Goal: Information Seeking & Learning: Find specific page/section

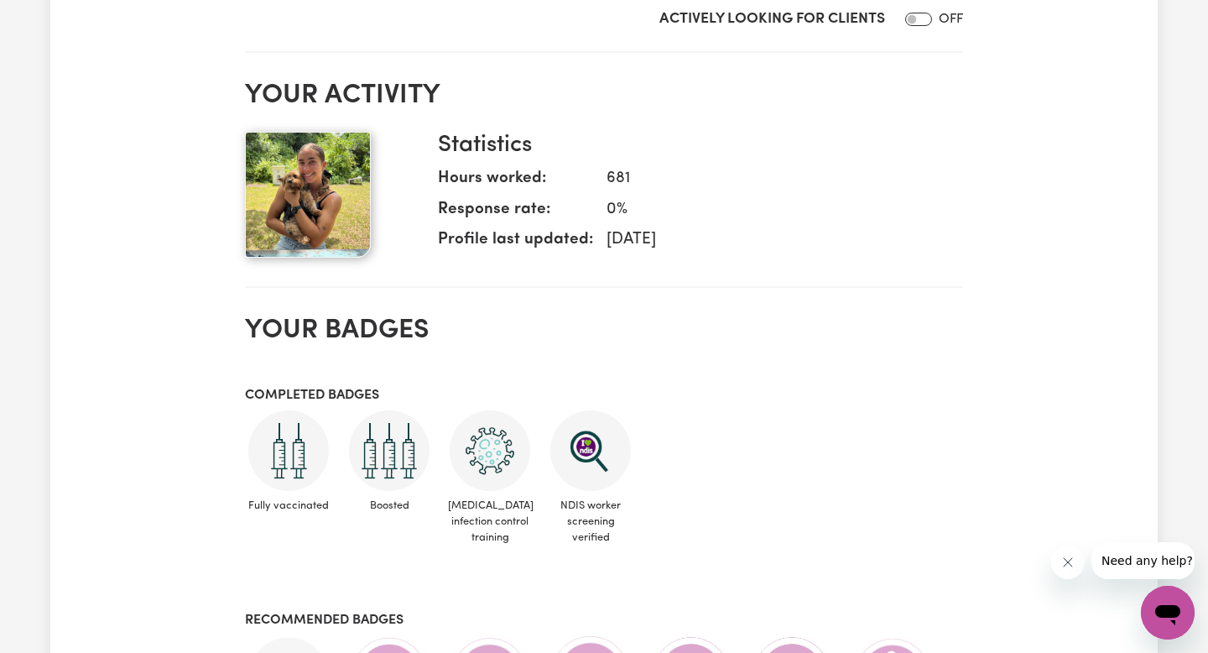
scroll to position [889, 0]
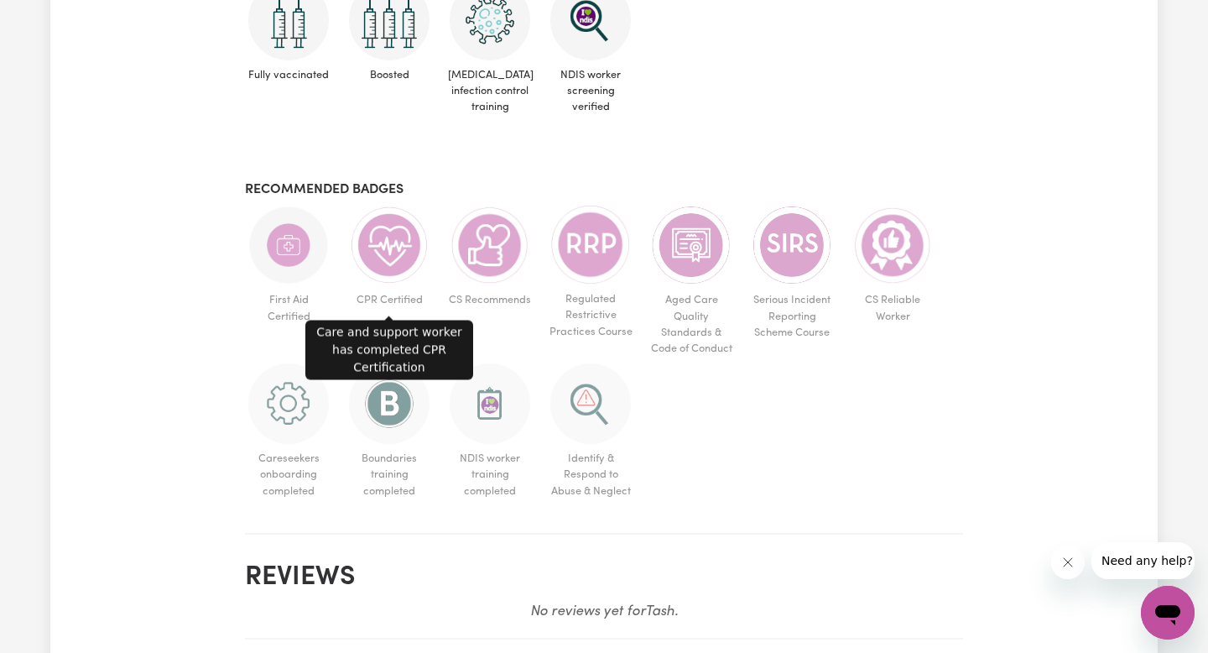
click at [396, 245] on img at bounding box center [389, 245] width 81 height 81
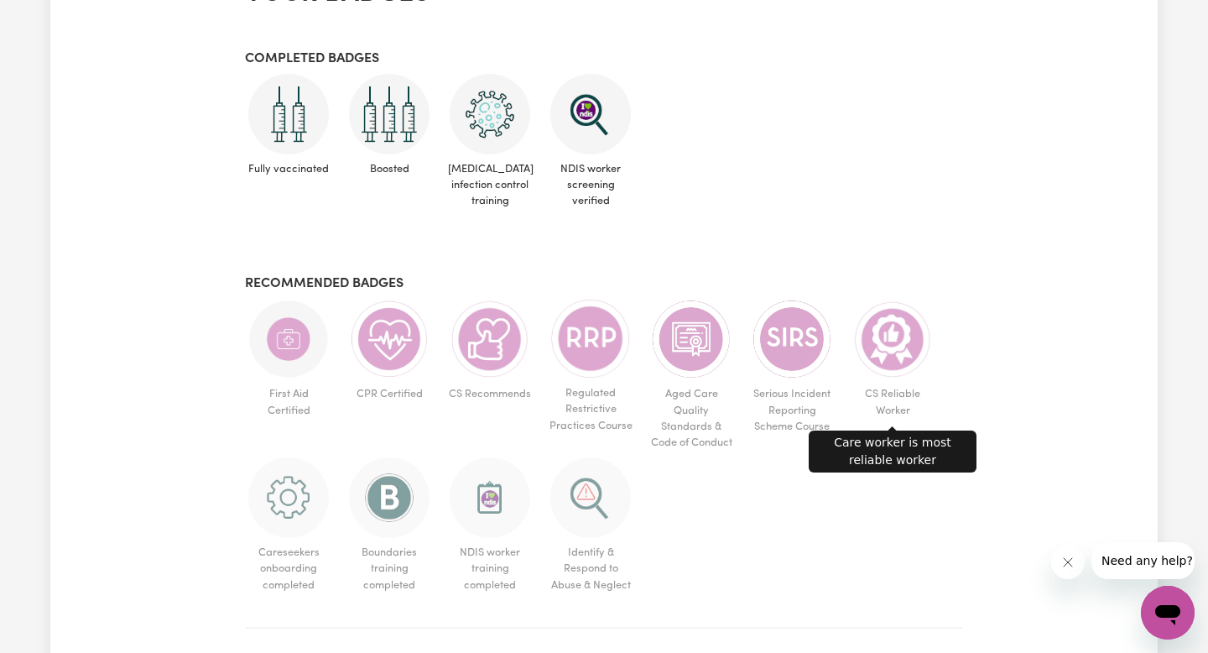
scroll to position [618, 0]
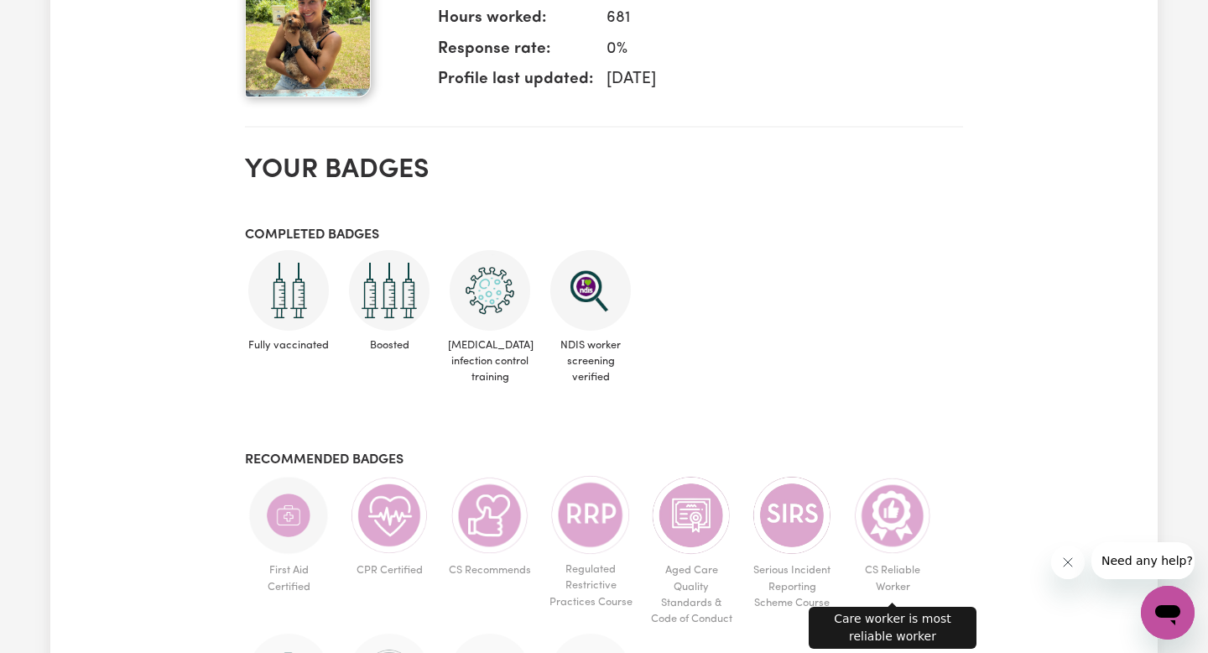
click at [889, 539] on img at bounding box center [892, 515] width 81 height 81
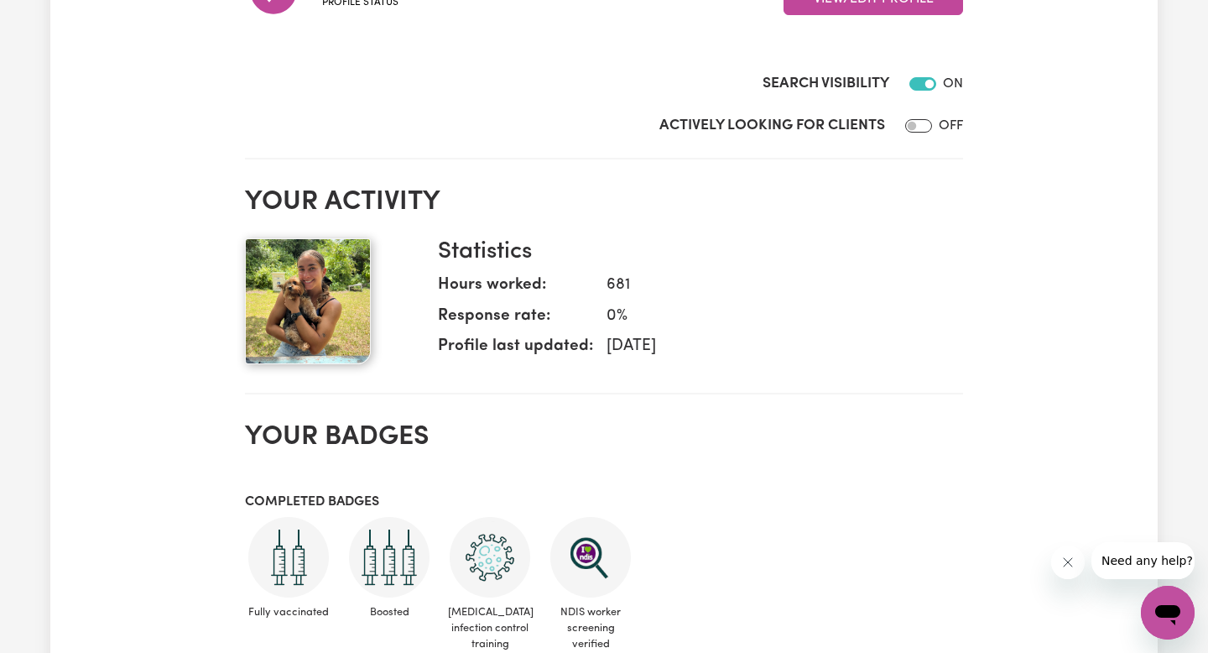
scroll to position [0, 0]
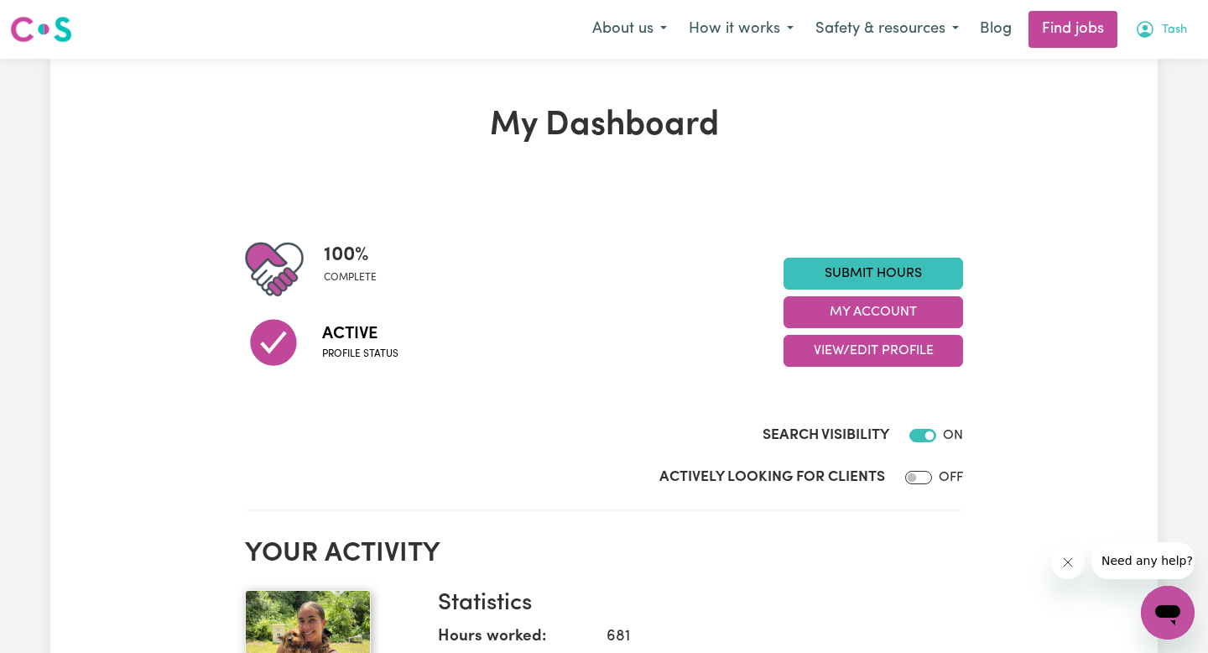
click at [1147, 34] on icon "My Account" at bounding box center [1145, 29] width 17 height 17
click at [1117, 68] on link "My Account" at bounding box center [1131, 66] width 133 height 32
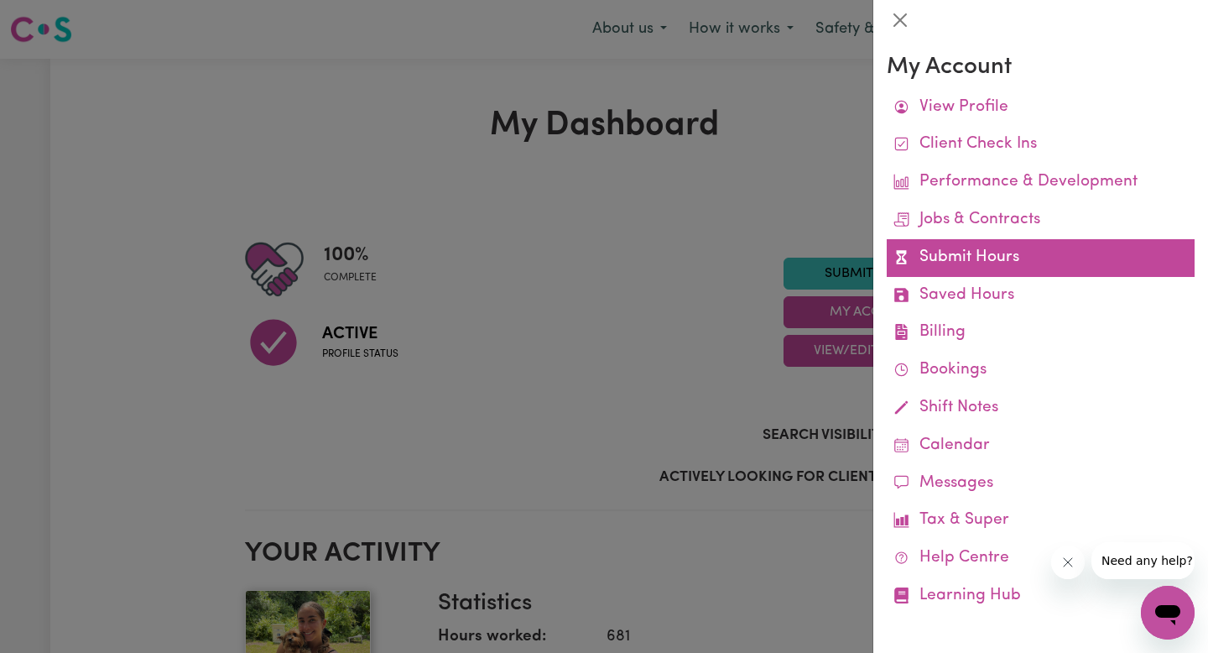
click at [937, 261] on link "Submit Hours" at bounding box center [1041, 258] width 308 height 38
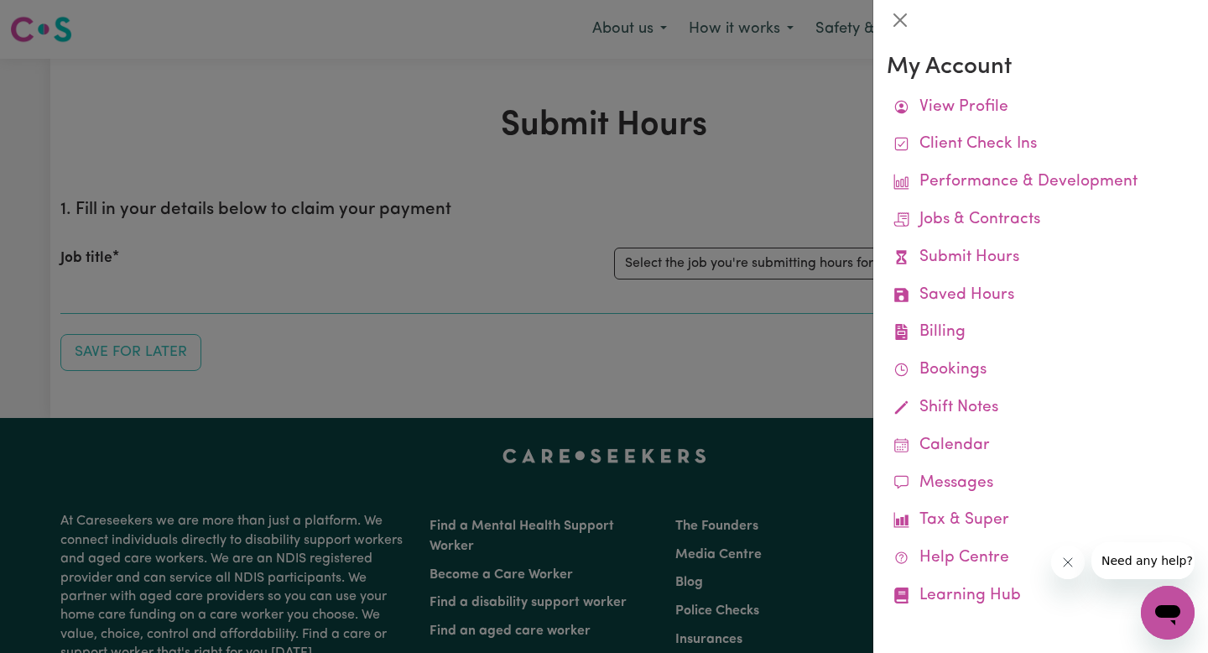
click at [673, 176] on div at bounding box center [604, 326] width 1208 height 653
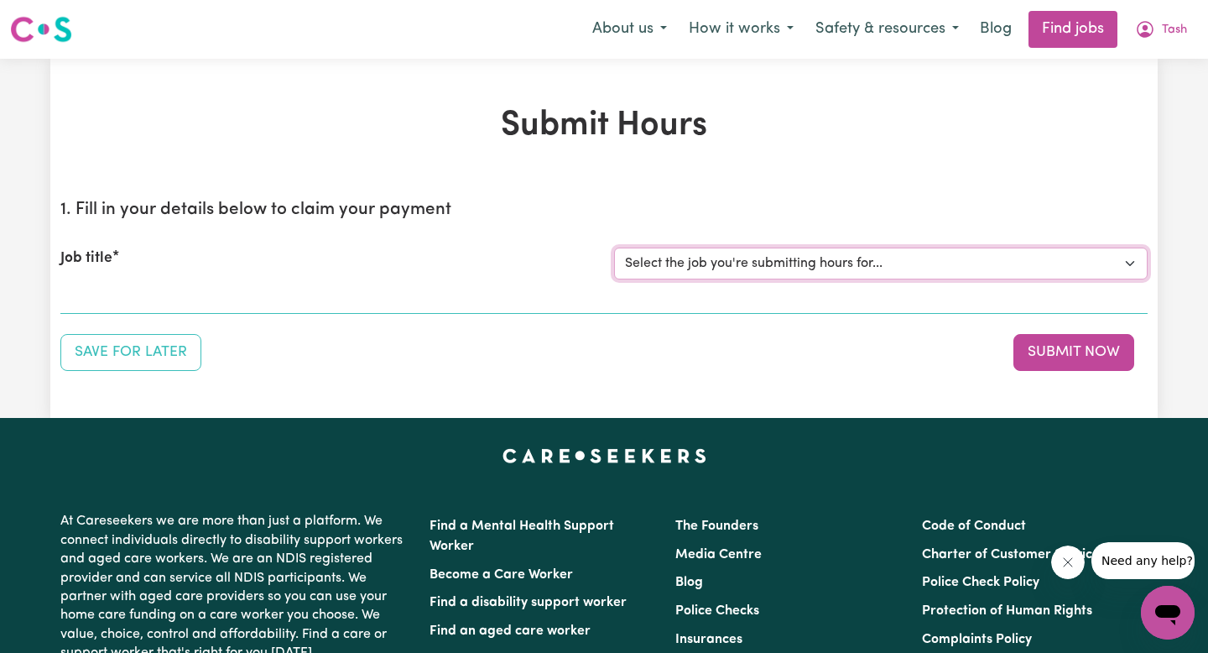
click at [781, 261] on select "Select the job you're submitting hours for..." at bounding box center [881, 264] width 534 height 32
click at [1163, 32] on span "Tash" at bounding box center [1174, 30] width 25 height 18
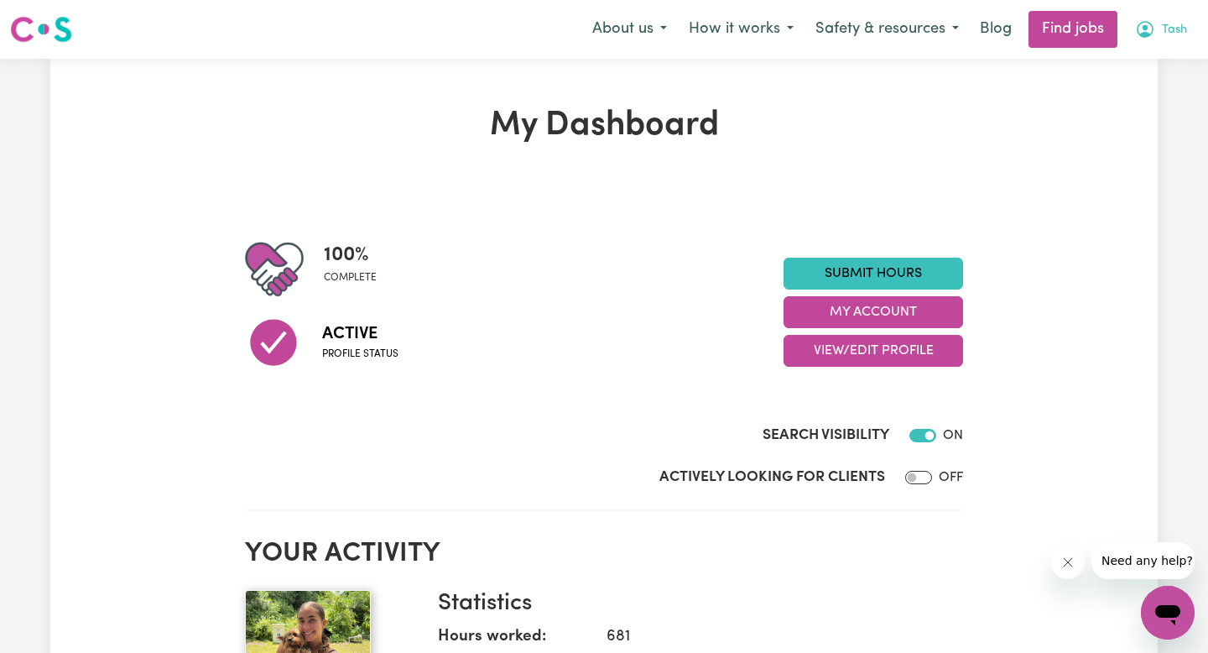
click at [1150, 30] on icon "My Account" at bounding box center [1145, 29] width 20 height 20
click at [1159, 24] on button "Tash" at bounding box center [1161, 29] width 74 height 35
click at [1108, 71] on link "My Account" at bounding box center [1131, 66] width 133 height 32
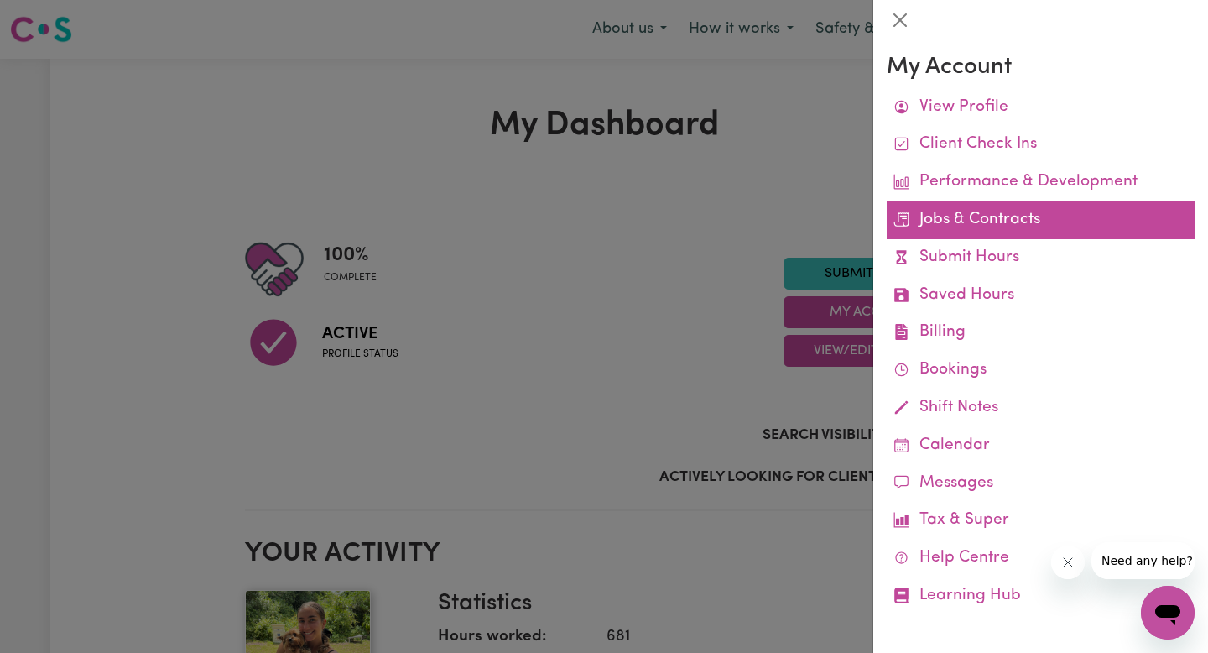
click at [927, 225] on link "Jobs & Contracts" at bounding box center [1041, 220] width 308 height 38
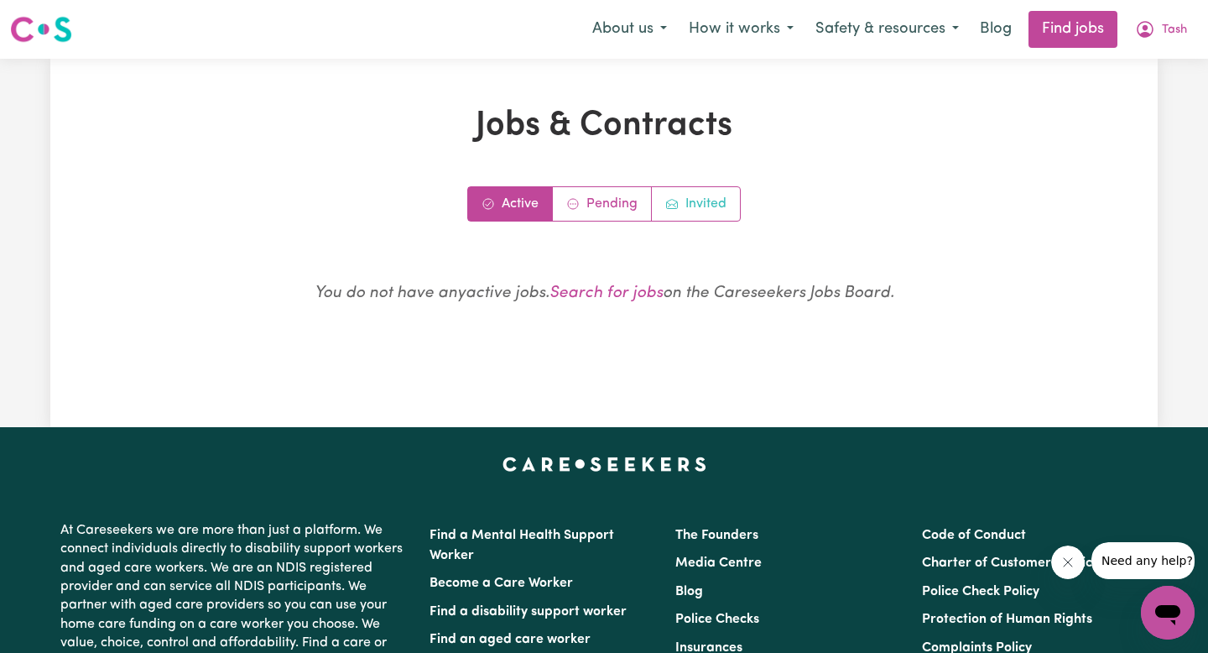
click at [716, 211] on link "Invited" at bounding box center [696, 204] width 88 height 34
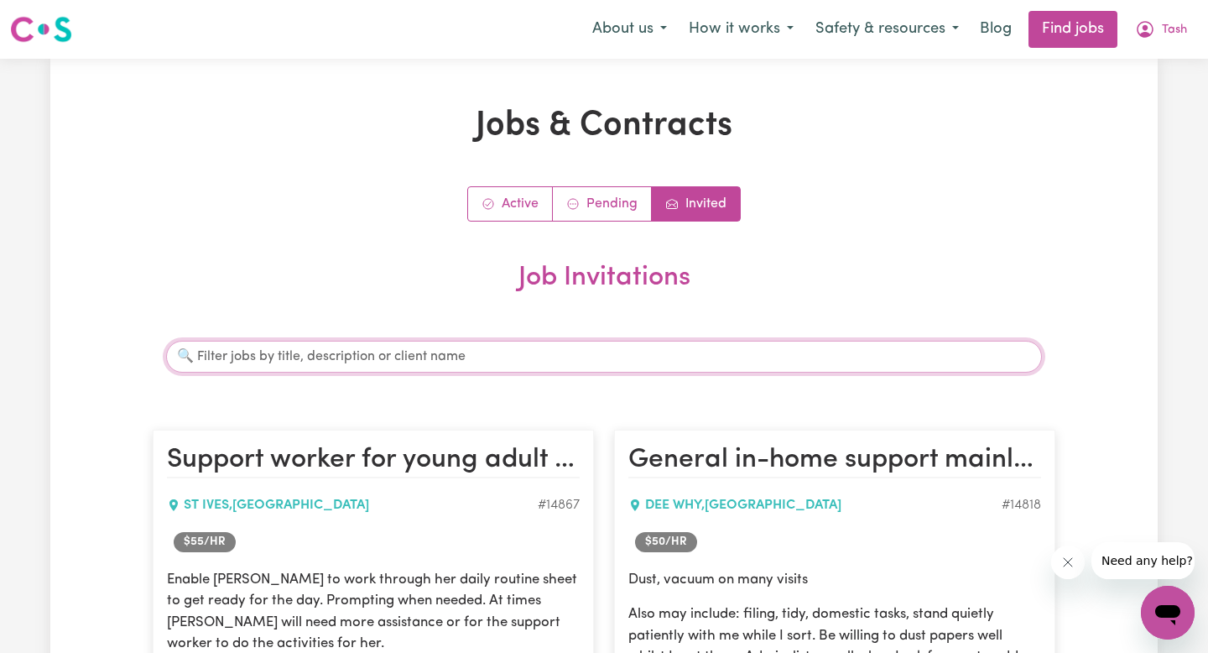
click at [384, 347] on input "Search jobs" at bounding box center [604, 357] width 876 height 32
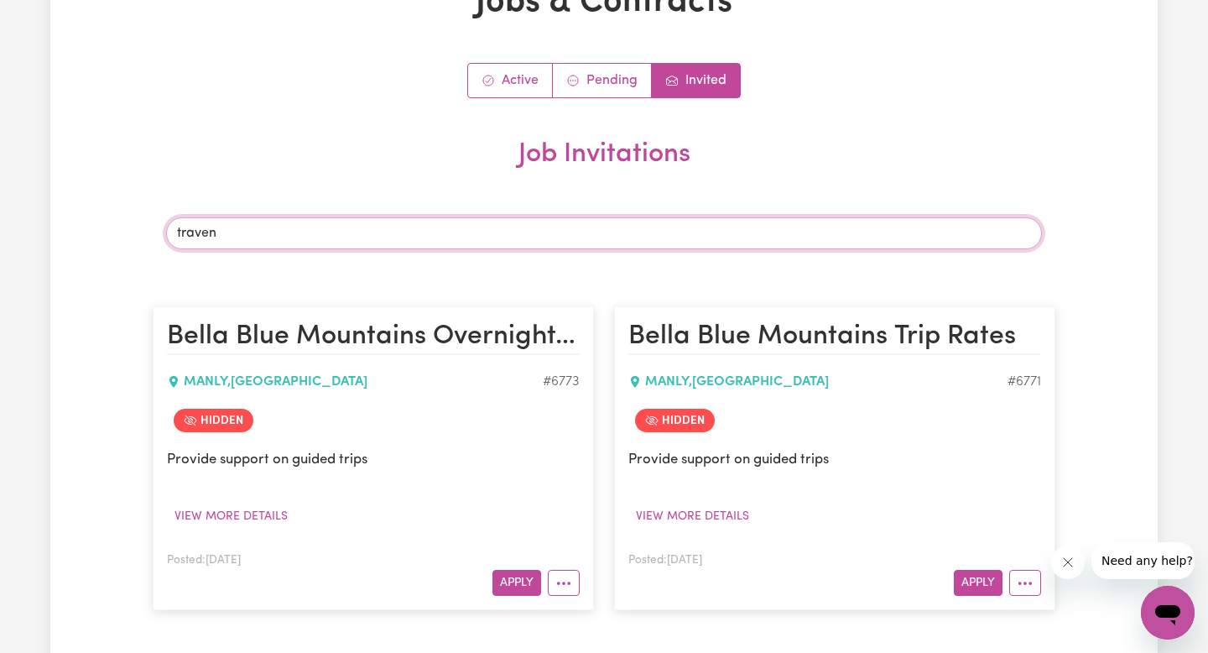
scroll to position [212, 0]
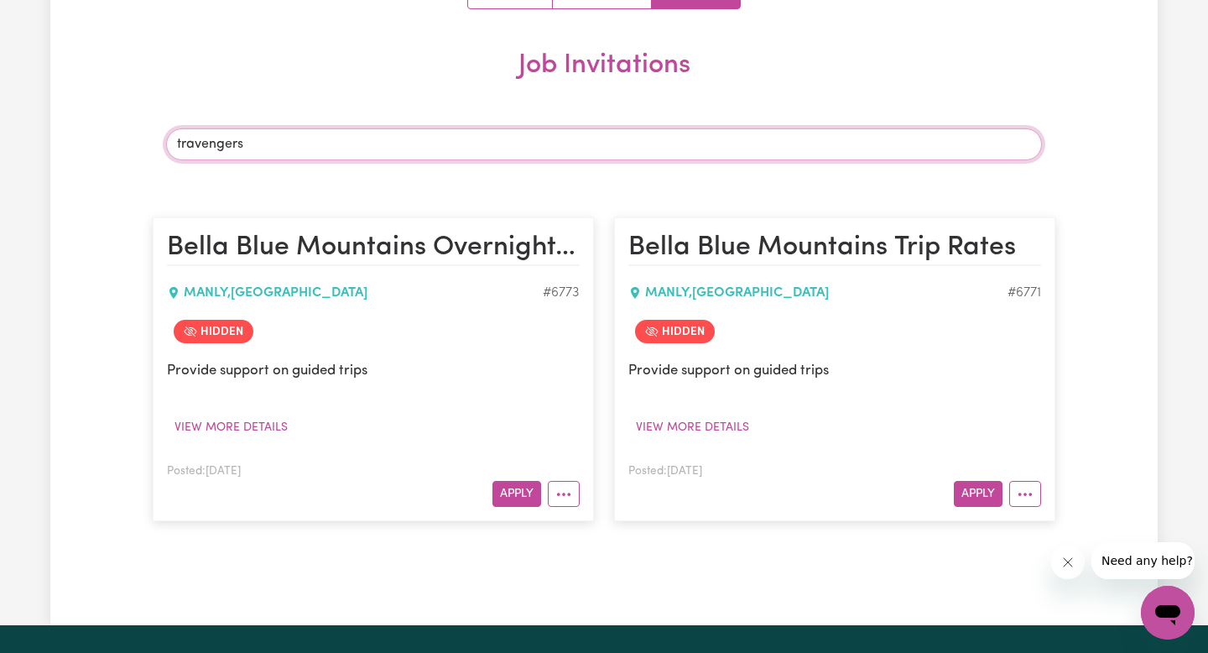
type input "travengers"
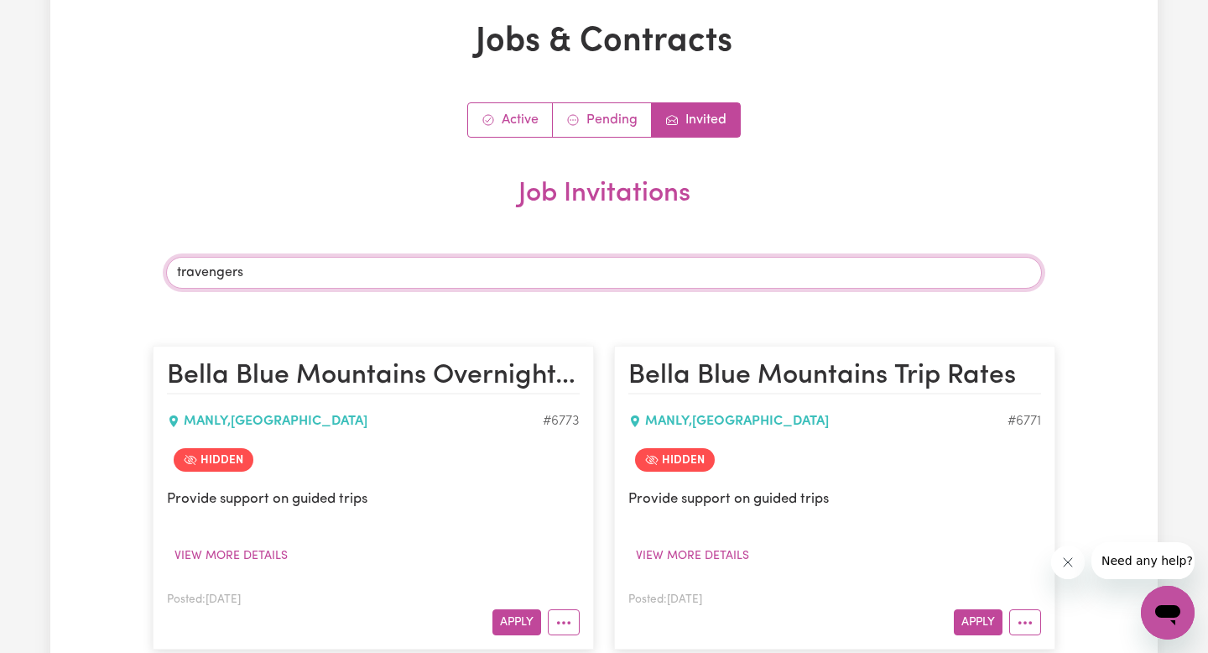
scroll to position [86, 0]
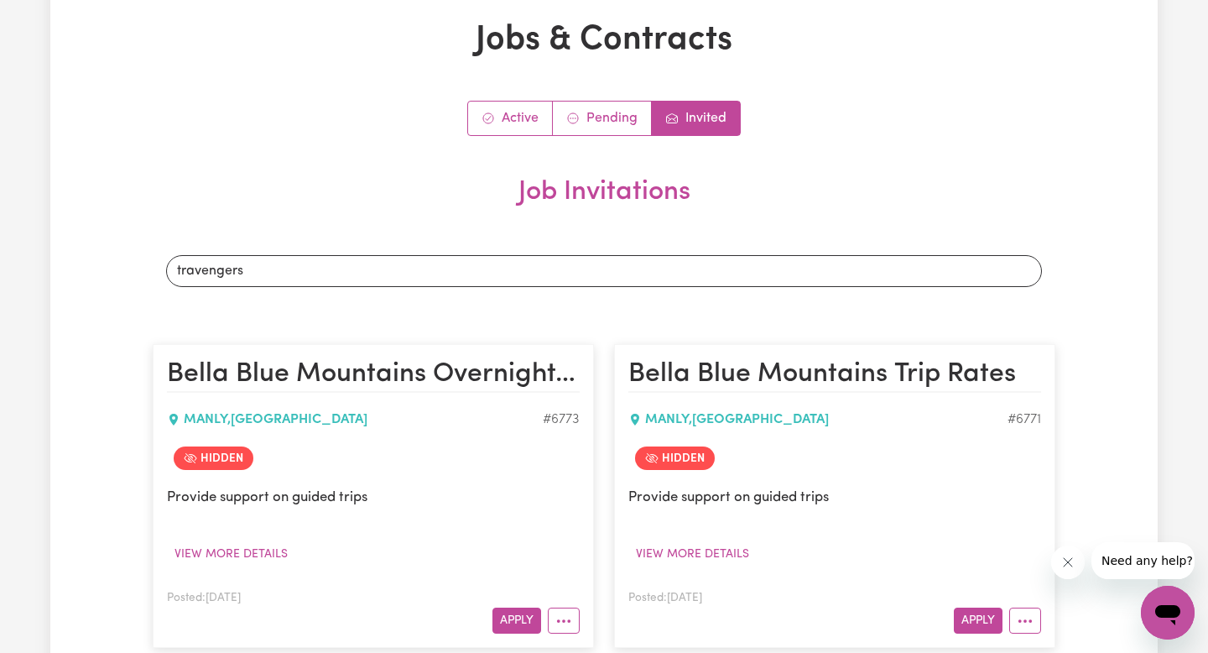
click at [618, 138] on div "Active Pending Invited Job Invitations Search jobs travengers [GEOGRAPHIC_DATA]…" at bounding box center [604, 383] width 903 height 564
click at [616, 123] on link "Pending" at bounding box center [602, 119] width 99 height 34
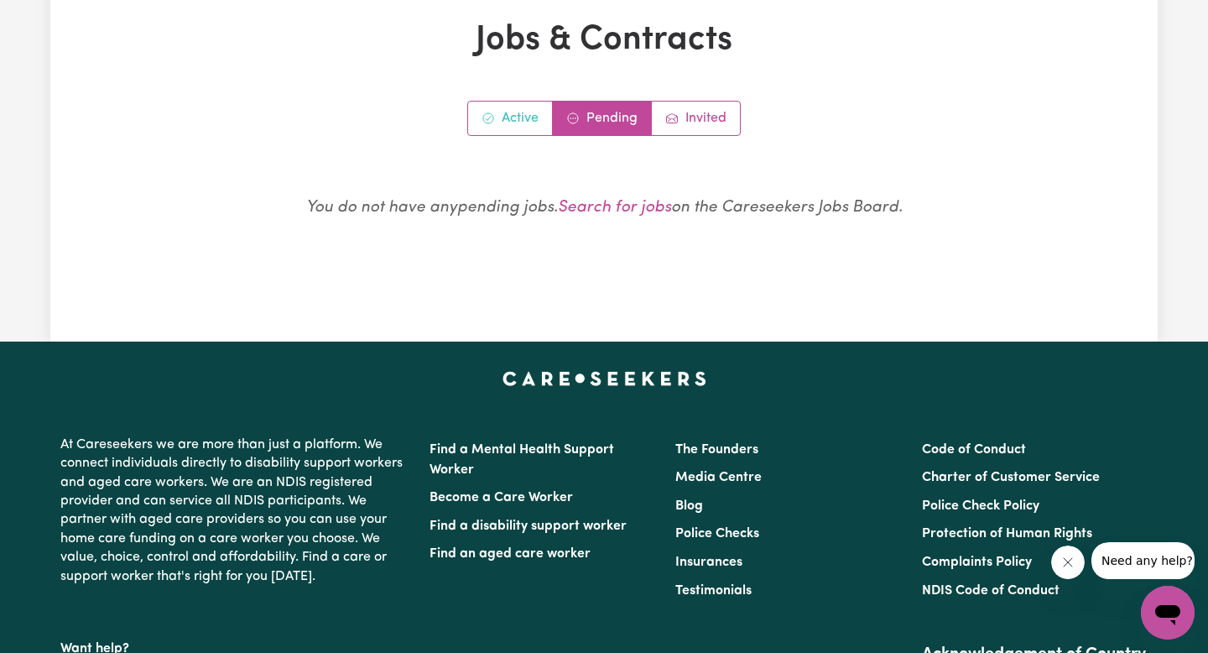
click at [510, 104] on link "Active" at bounding box center [510, 119] width 85 height 34
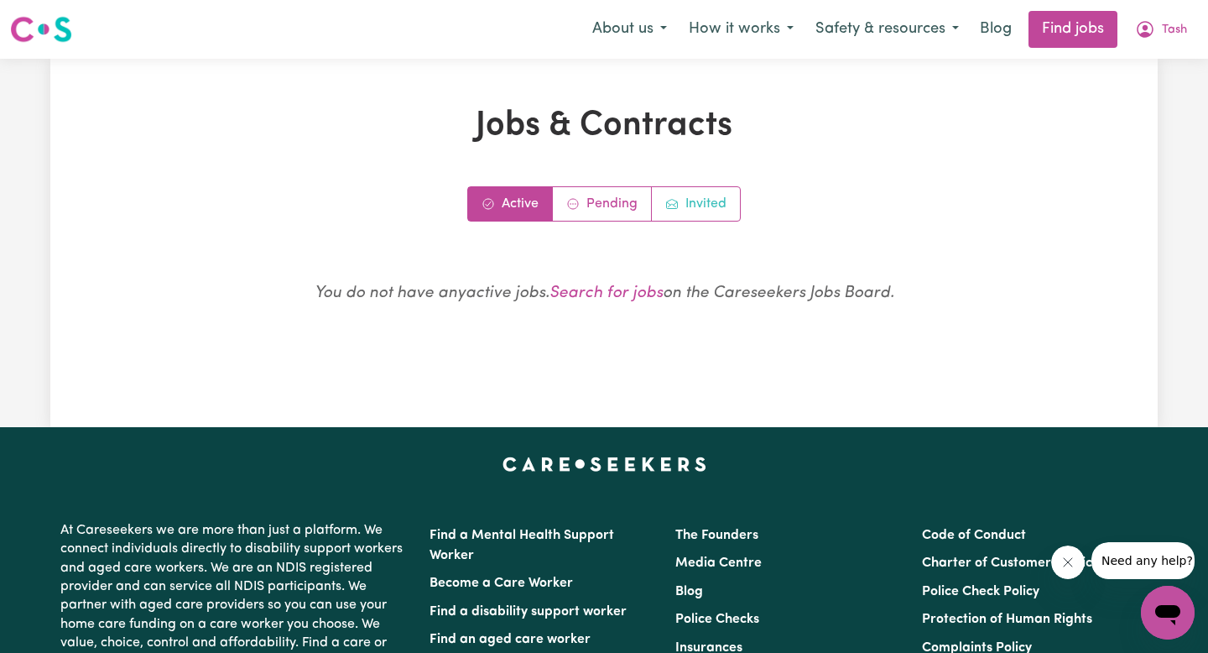
click at [681, 211] on link "Invited" at bounding box center [696, 204] width 88 height 34
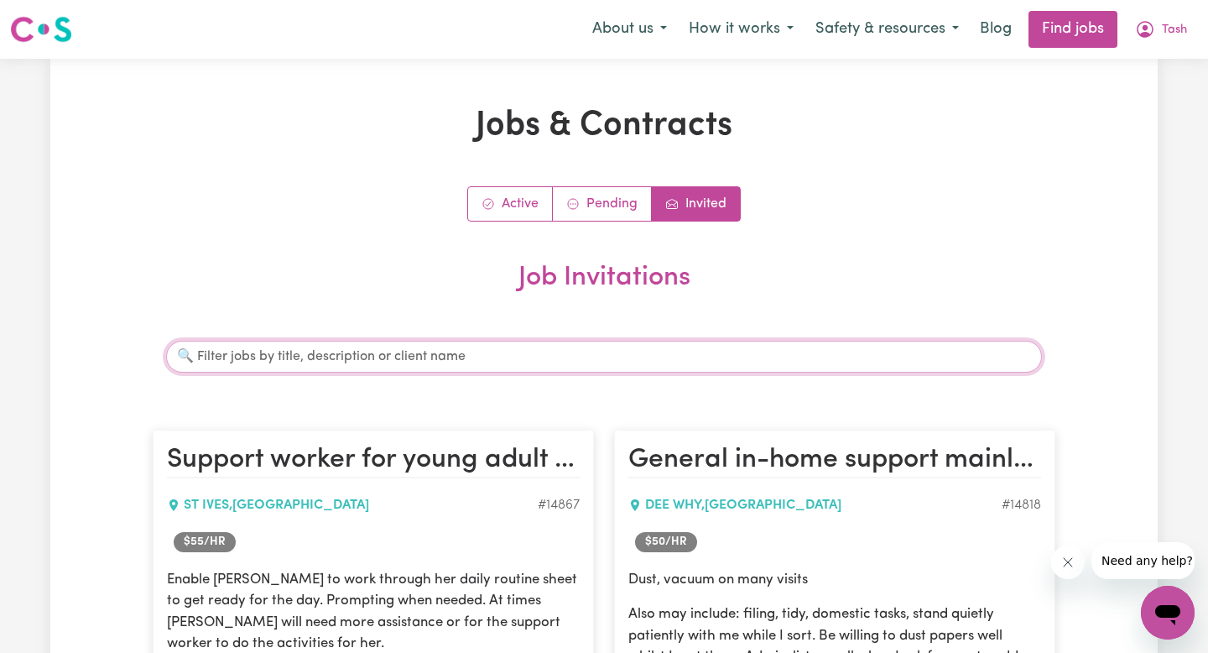
click at [536, 355] on input "Search jobs" at bounding box center [604, 357] width 876 height 32
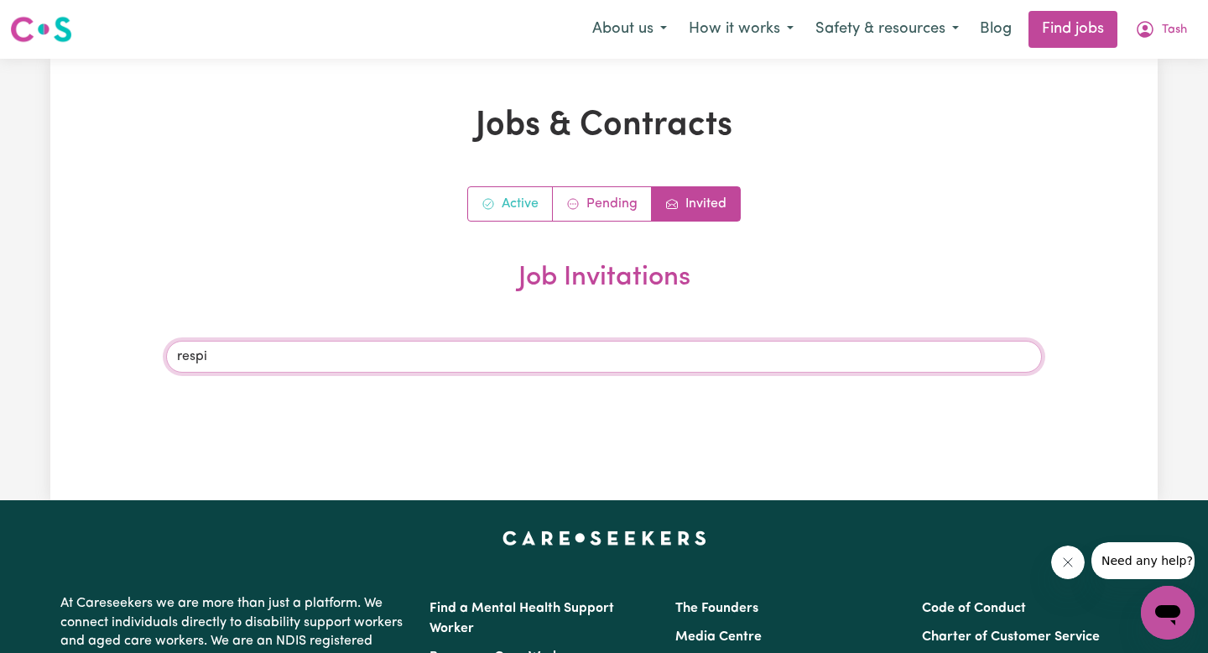
type input "respi"
click at [506, 200] on link "Active" at bounding box center [510, 204] width 85 height 34
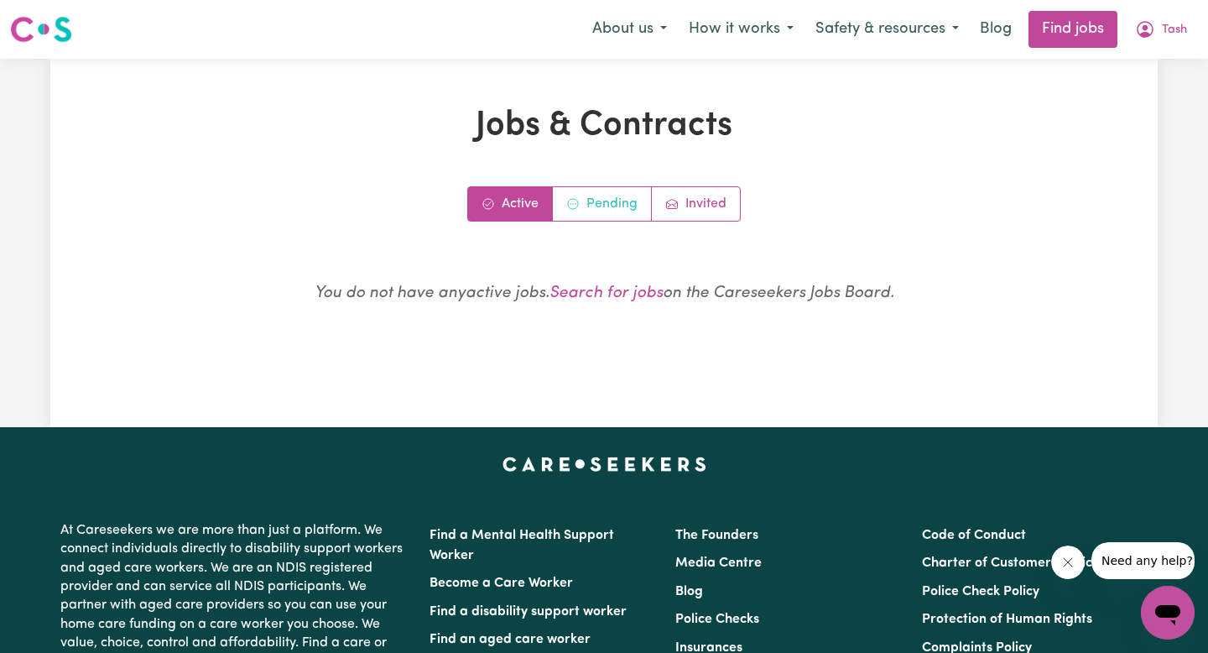
click at [576, 203] on circle "Contracts pending review" at bounding box center [576, 204] width 2 height 2
